Goal: Browse casually

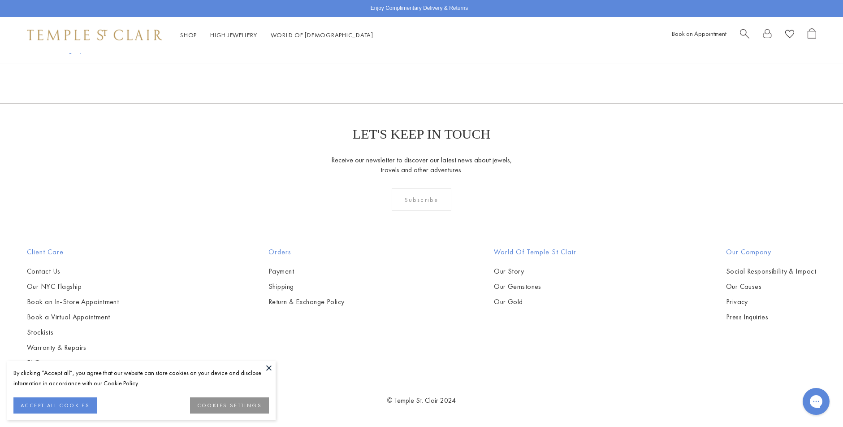
scroll to position [374, 0]
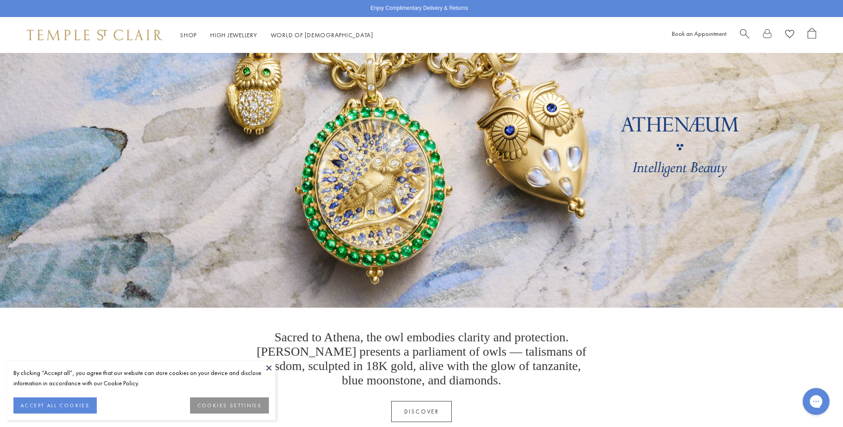
scroll to position [134, 0]
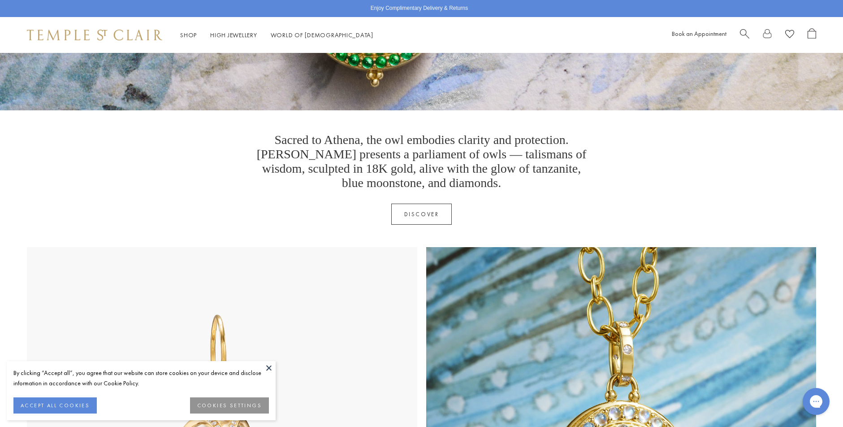
scroll to position [269, 0]
